Goal: Information Seeking & Learning: Learn about a topic

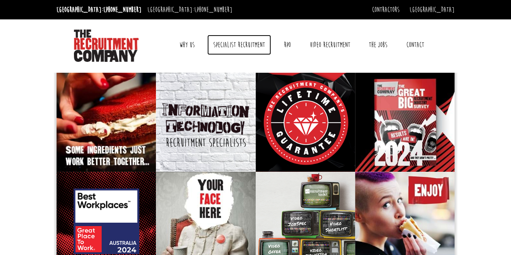
click at [244, 46] on link "Specialist Recruitment" at bounding box center [239, 45] width 64 height 20
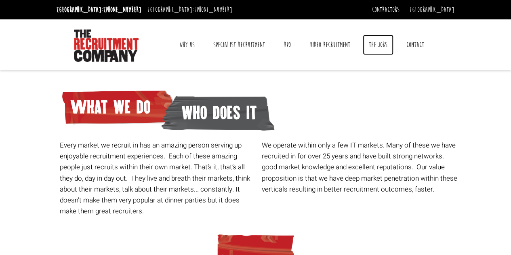
click at [380, 47] on link "The Jobs" at bounding box center [378, 45] width 31 height 20
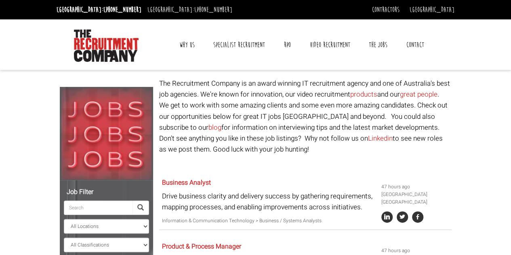
click at [190, 43] on link "Why Us" at bounding box center [186, 45] width 27 height 20
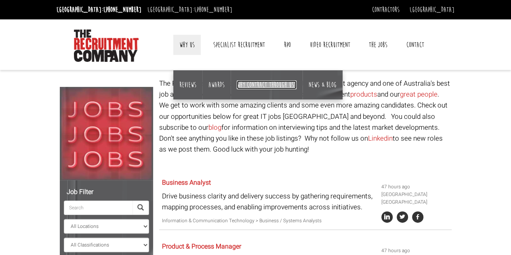
click at [278, 84] on link "Why contract through us?" at bounding box center [267, 84] width 60 height 9
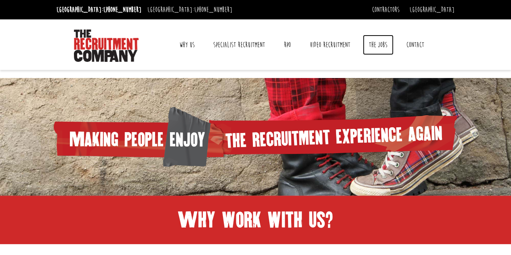
click at [383, 42] on link "The Jobs" at bounding box center [378, 45] width 31 height 20
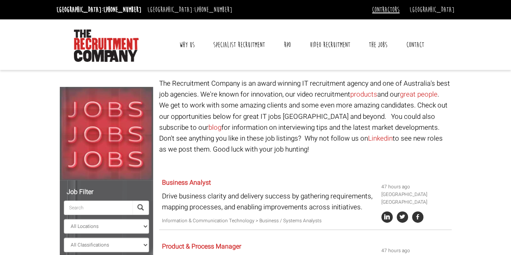
click at [399, 8] on link "Contractors" at bounding box center [385, 9] width 27 height 9
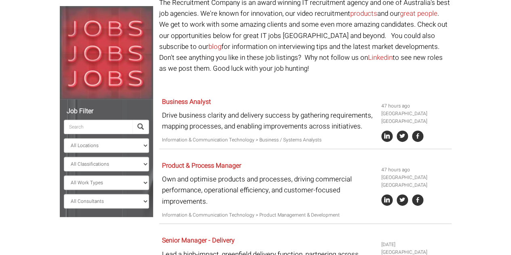
scroll to position [121, 0]
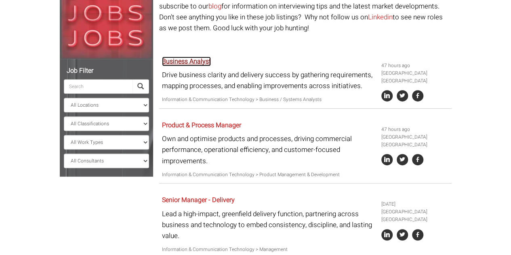
click at [204, 62] on link "Business Analyst" at bounding box center [186, 62] width 49 height 10
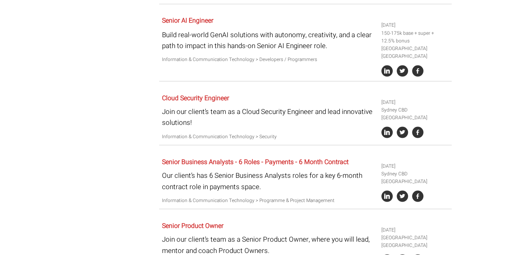
scroll to position [767, 0]
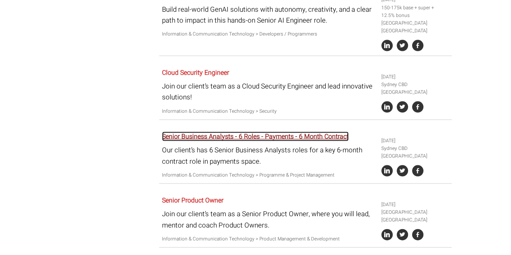
click at [241, 134] on link "Senior Business Analysts - 6 Roles - Payments - 6 Month Contract" at bounding box center [255, 137] width 187 height 10
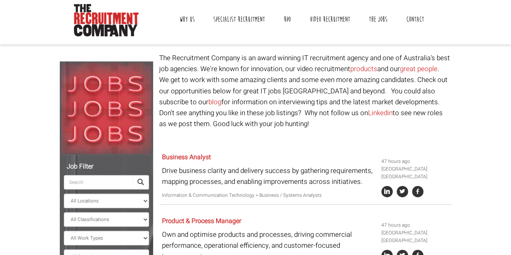
scroll to position [0, 0]
